Goal: Task Accomplishment & Management: Complete application form

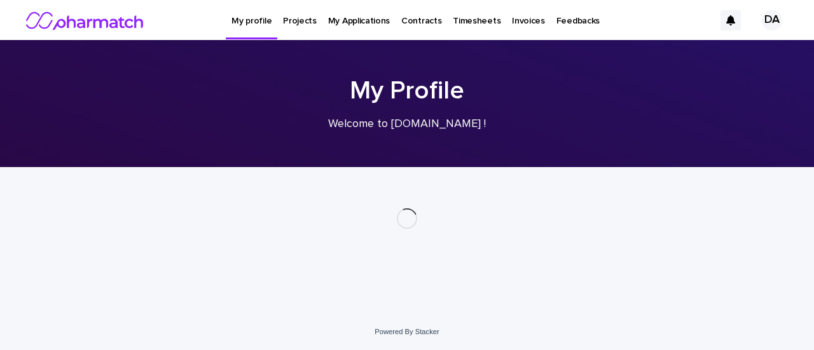
click at [350, 24] on p "My Applications" at bounding box center [359, 13] width 62 height 27
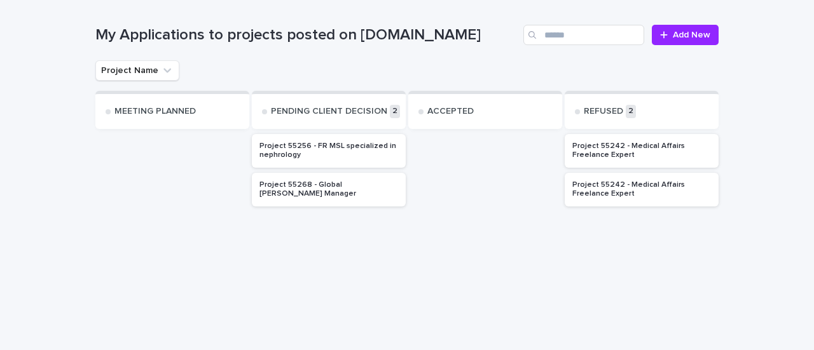
scroll to position [172, 0]
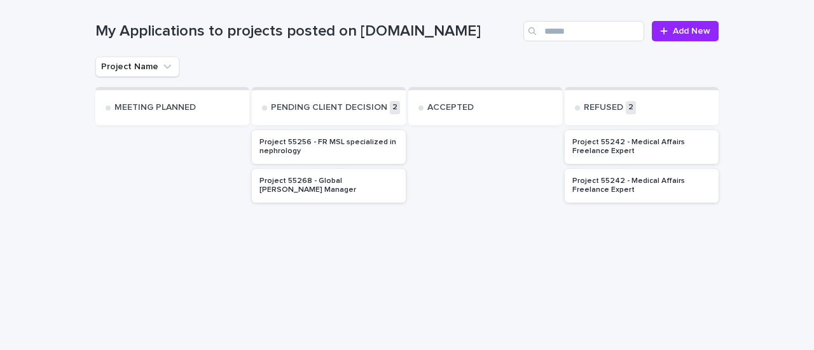
click at [331, 182] on div "Project 55268 - Global [PERSON_NAME] Manager" at bounding box center [328, 184] width 139 height 21
click at [331, 182] on p "Project 55268 - Global [PERSON_NAME] Manager" at bounding box center [328, 186] width 139 height 18
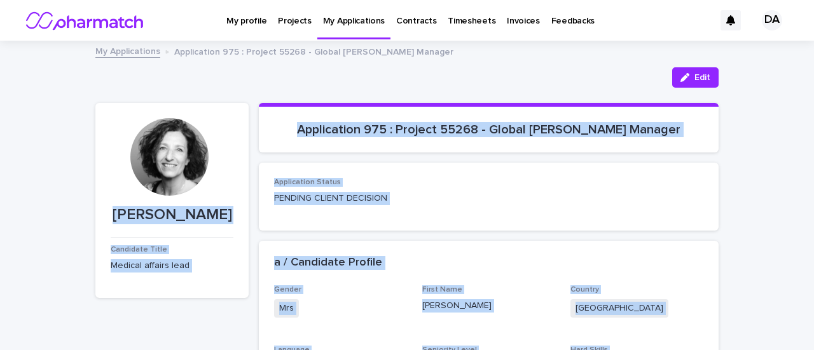
click at [482, 193] on p "PENDING CLIENT DECISION" at bounding box center [488, 198] width 429 height 13
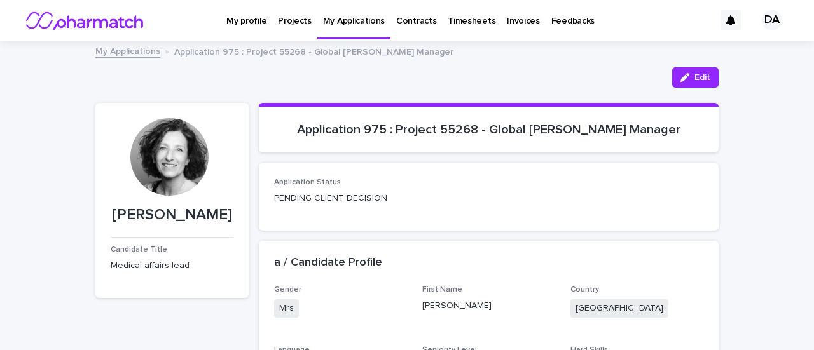
click at [290, 21] on p "Projects" at bounding box center [295, 13] width 34 height 27
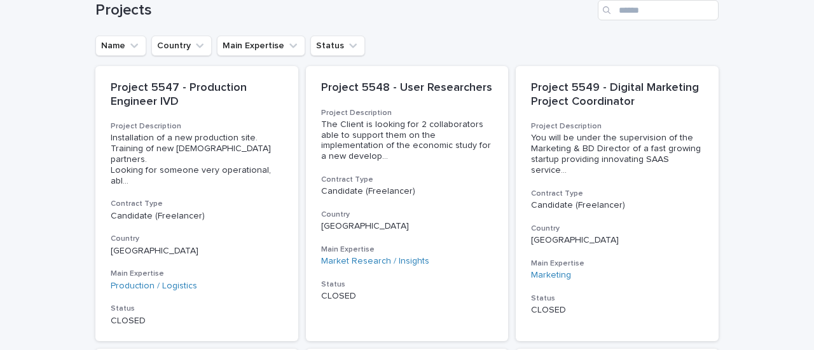
scroll to position [194, 0]
click at [193, 43] on icon "Country" at bounding box center [199, 45] width 13 height 13
click at [167, 45] on button "Country" at bounding box center [181, 45] width 60 height 20
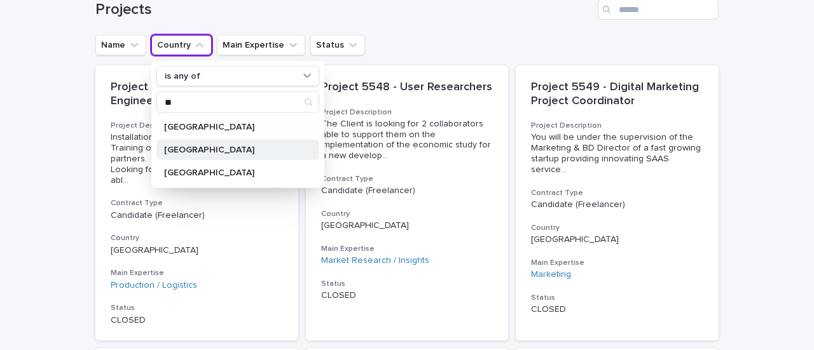
type input "**"
click at [181, 147] on p "[GEOGRAPHIC_DATA]" at bounding box center [231, 150] width 135 height 9
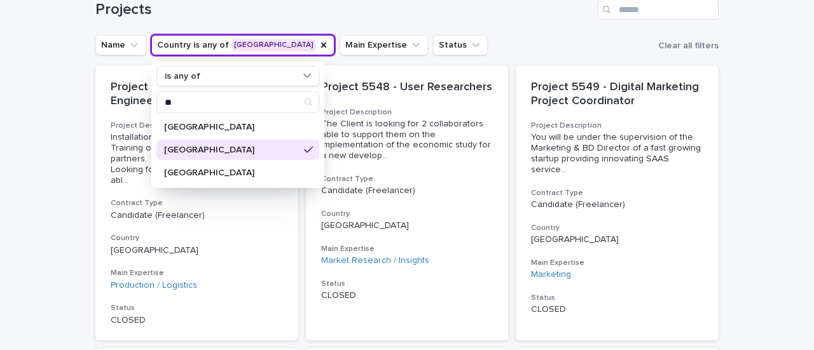
click at [338, 8] on h1 "Projects" at bounding box center [343, 10] width 497 height 18
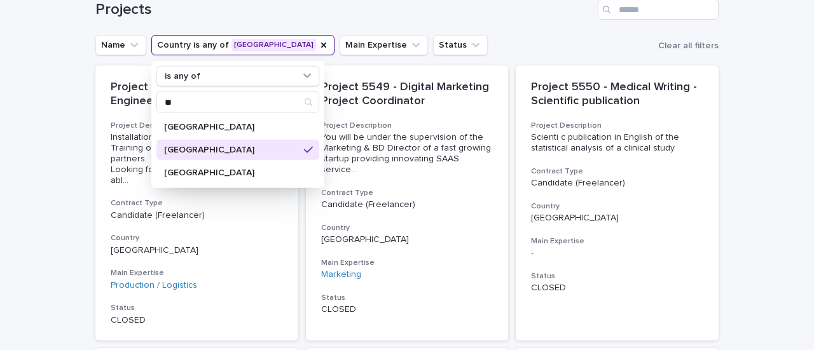
click at [338, 8] on h1 "Projects" at bounding box center [343, 10] width 497 height 18
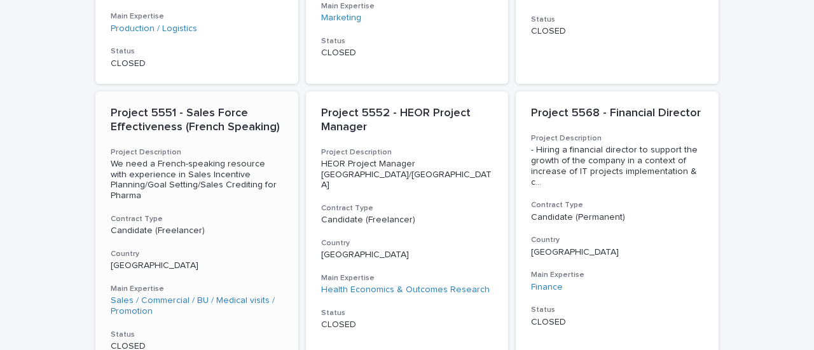
scroll to position [451, 0]
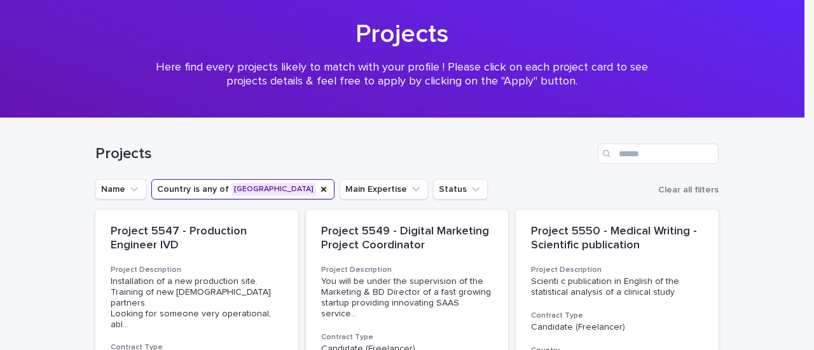
scroll to position [0, 0]
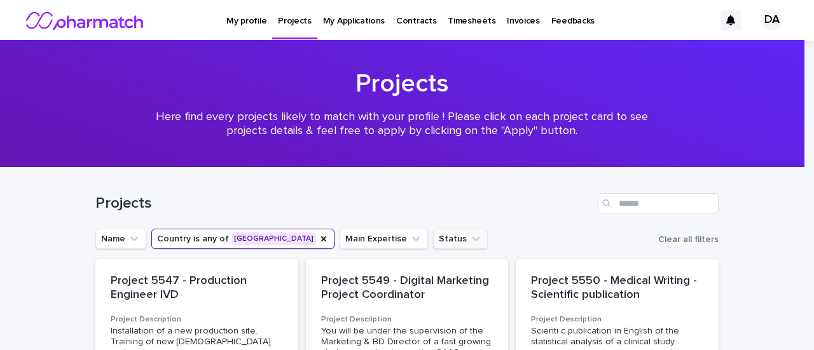
click at [469, 240] on icon "Status" at bounding box center [475, 239] width 13 height 13
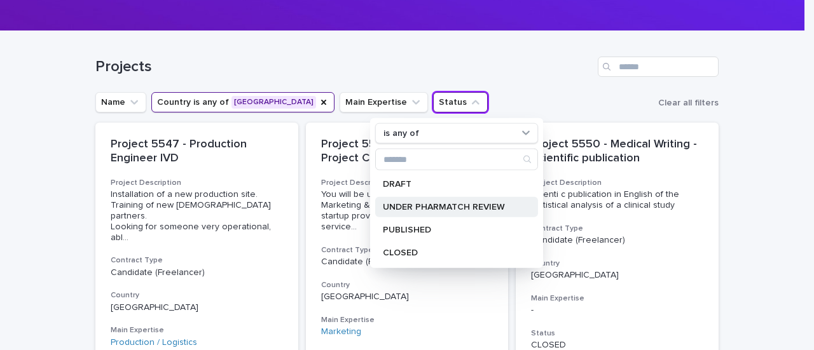
scroll to position [139, 0]
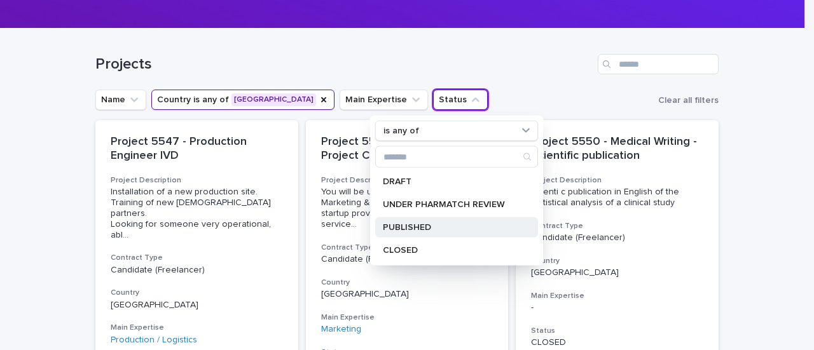
click at [403, 223] on p "PUBLISHED" at bounding box center [450, 227] width 135 height 9
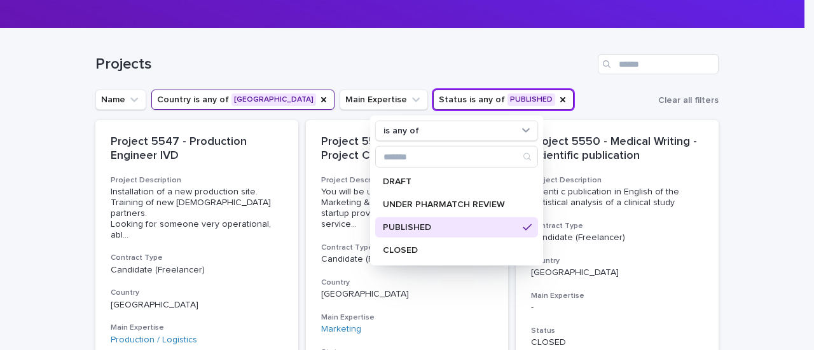
click at [543, 97] on div "Name Country is any of France Main Expertise Status is any of PUBLISHED is any …" at bounding box center [406, 100] width 623 height 20
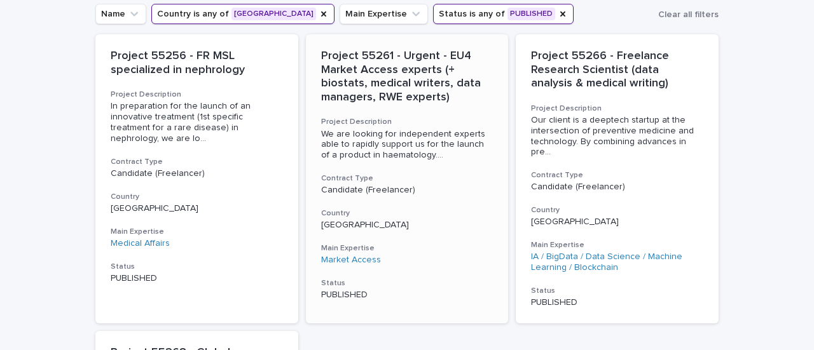
scroll to position [226, 0]
click at [404, 137] on span "We are looking for independent experts able to rapidly support us for the launc…" at bounding box center [407, 144] width 172 height 32
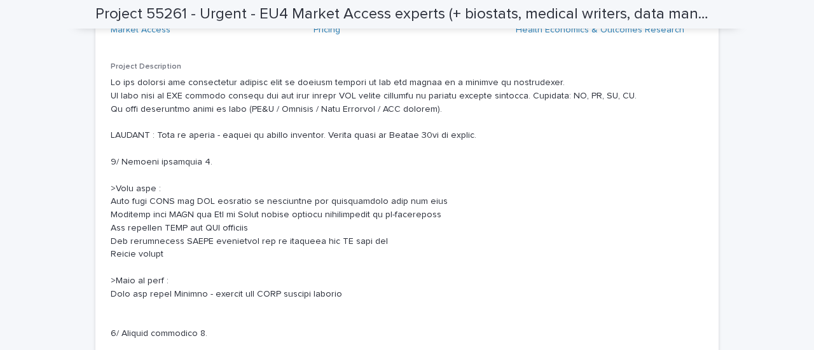
scroll to position [434, 0]
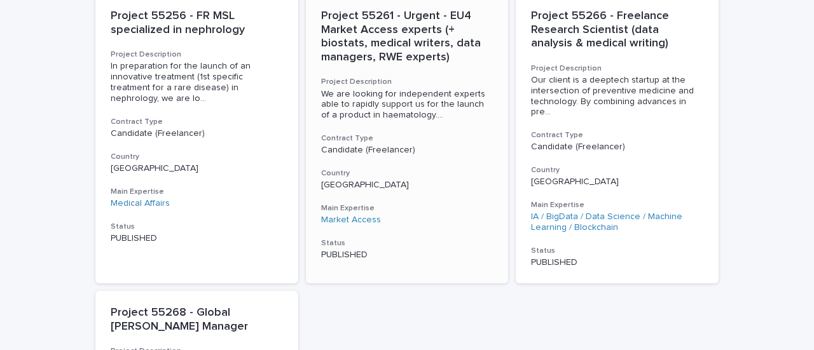
scroll to position [266, 0]
click at [427, 156] on div "Project 55261 - Urgent - EU4 Market Access experts (+ biostats, medical writers…" at bounding box center [407, 135] width 203 height 282
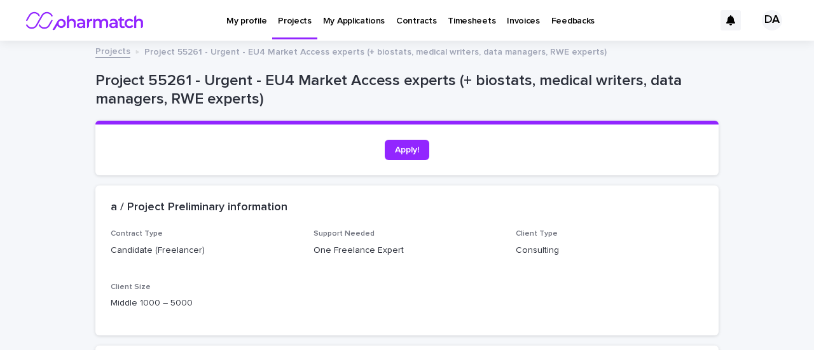
click at [427, 156] on div "Apply!" at bounding box center [407, 150] width 593 height 20
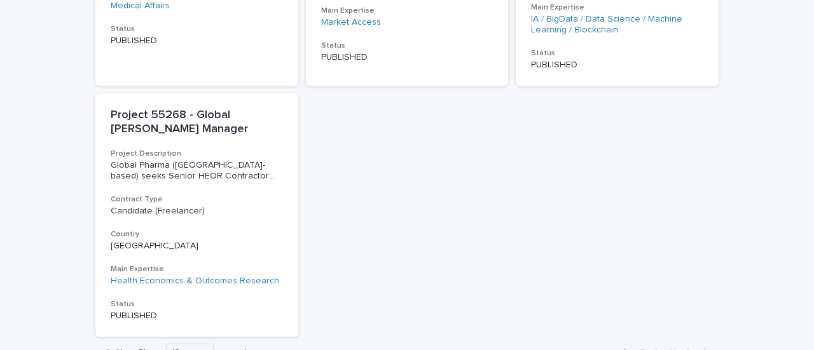
scroll to position [464, 0]
